Goal: Find specific page/section: Find specific page/section

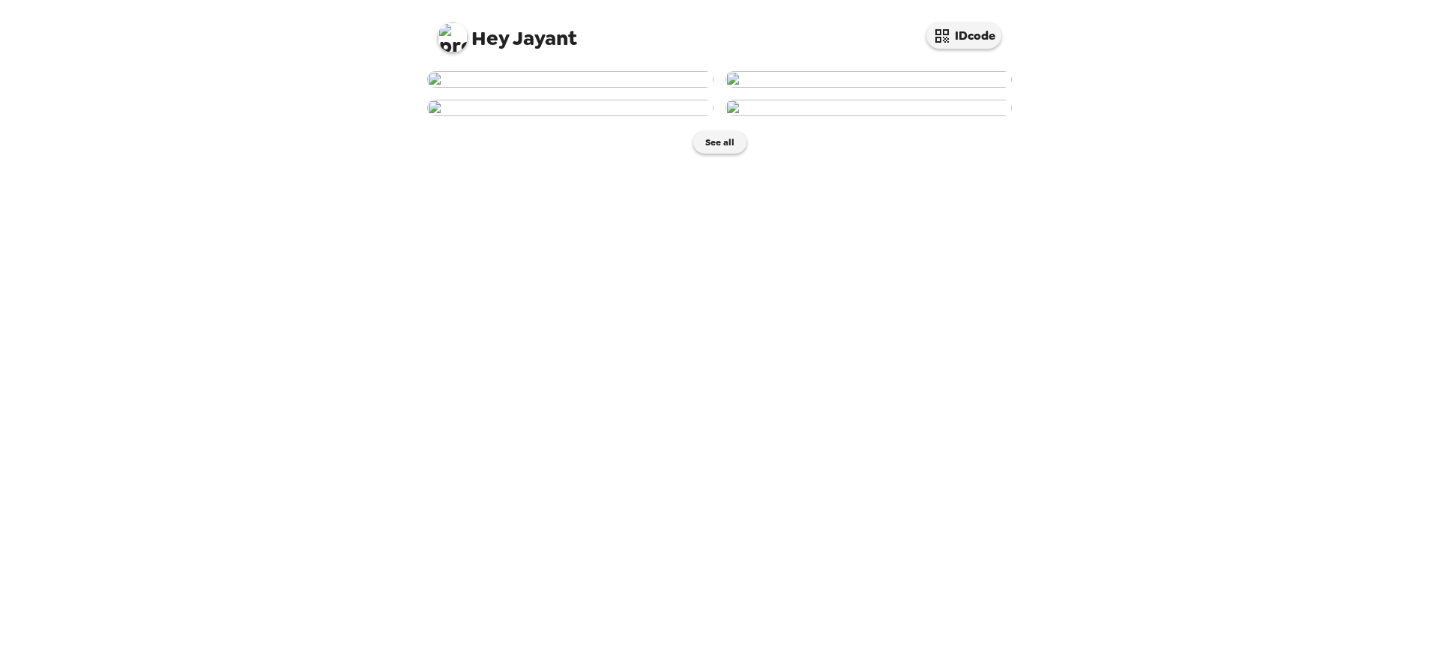
scroll to position [190, 0]
click at [570, 116] on img at bounding box center [570, 108] width 286 height 16
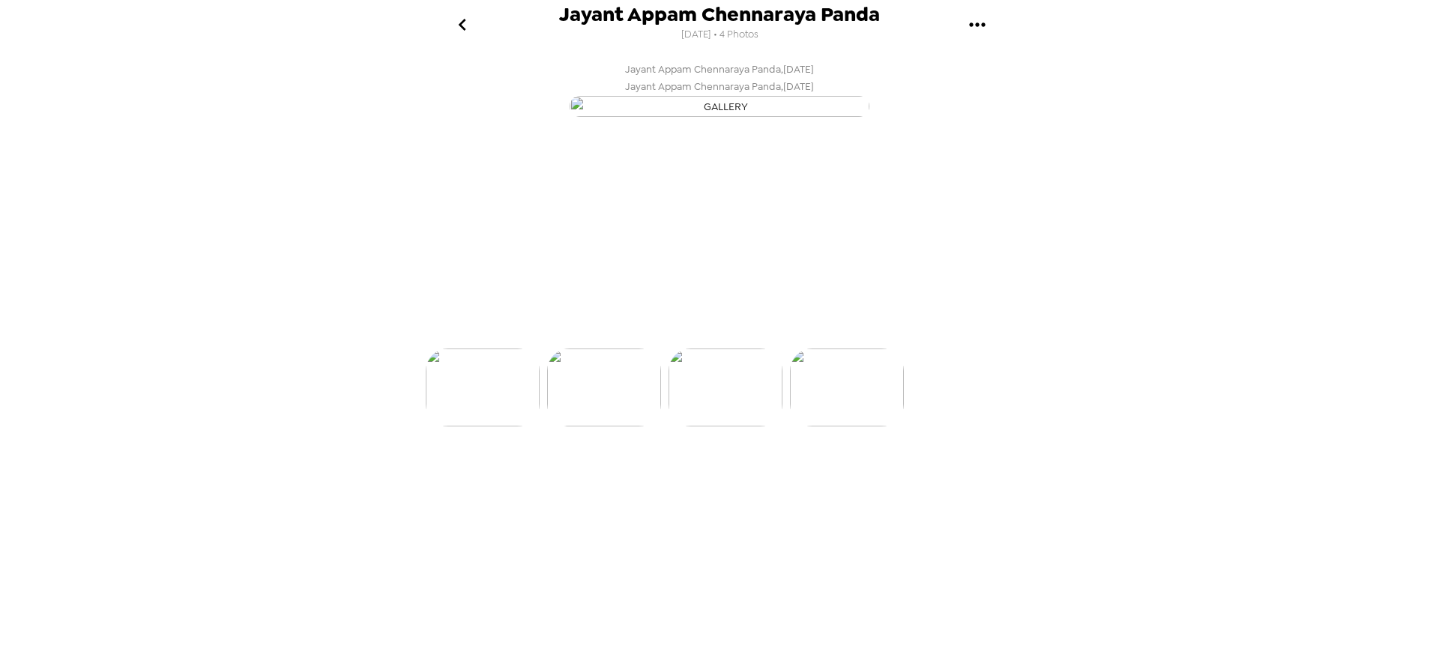
scroll to position [0, 241]
click at [638, 338] on img "button" at bounding box center [651, 321] width 26 height 33
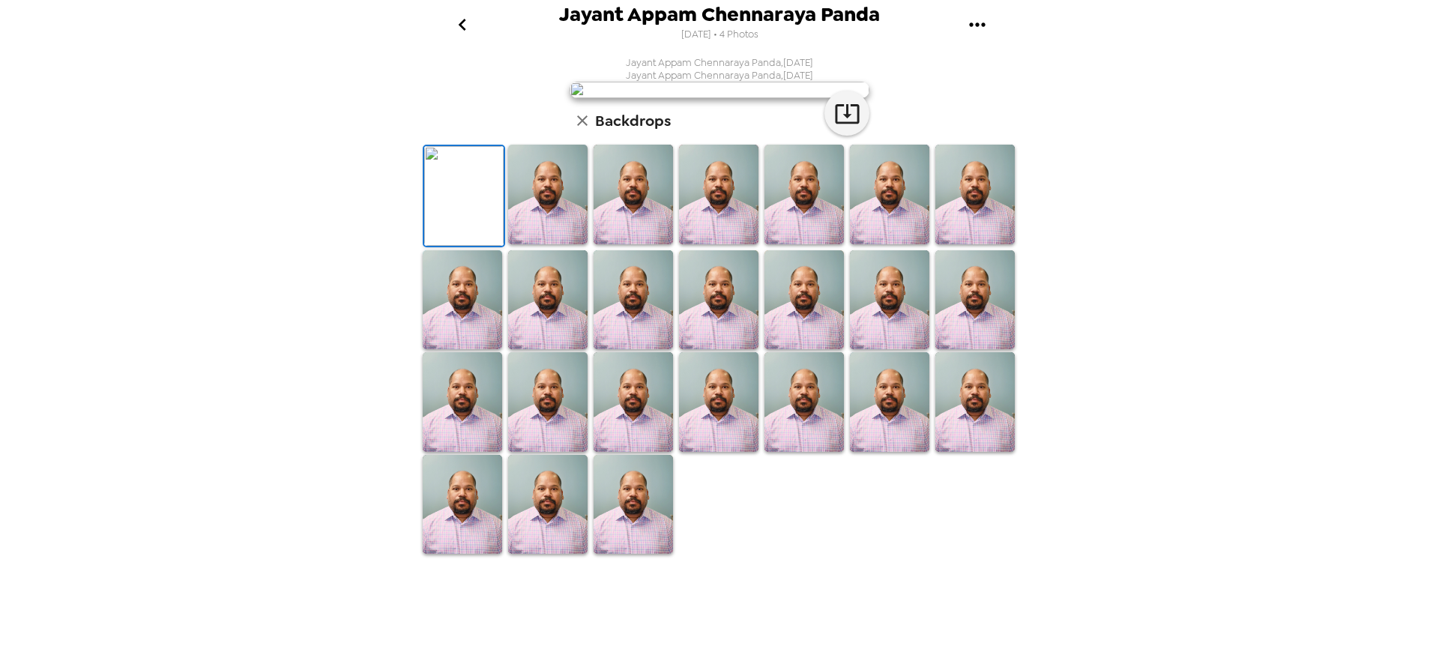
scroll to position [194, 0]
